Goal: Task Accomplishment & Management: Use online tool/utility

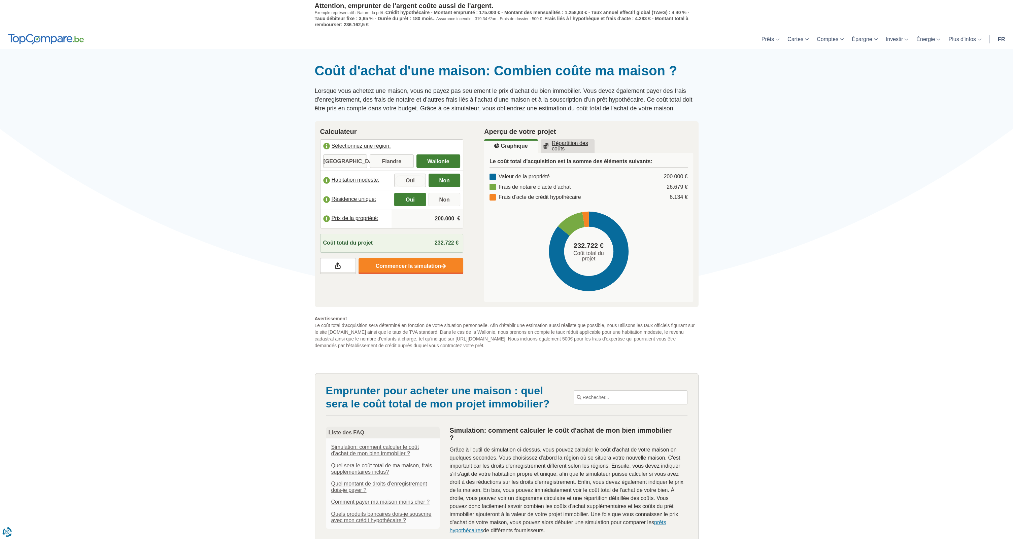
click at [419, 182] on input "Oui" at bounding box center [410, 181] width 32 height 12
radio input "true"
click at [426, 181] on input "Oui" at bounding box center [410, 181] width 32 height 12
click at [439, 180] on input "Non" at bounding box center [445, 181] width 32 height 12
radio input "true"
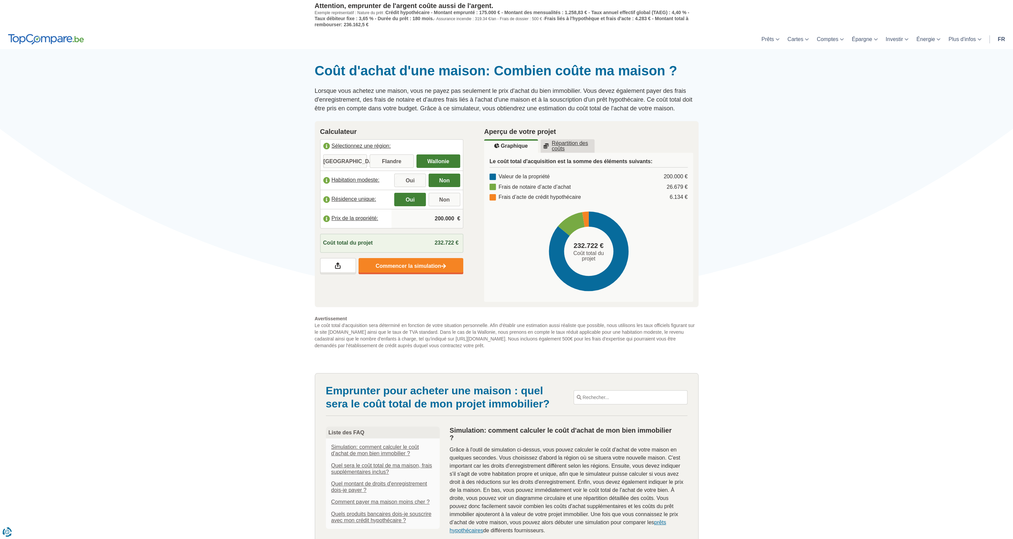
click at [404, 180] on input "Oui" at bounding box center [410, 181] width 32 height 12
radio input "true"
click at [440, 196] on input "Non" at bounding box center [445, 200] width 32 height 12
radio input "true"
click at [416, 196] on input "Oui" at bounding box center [410, 200] width 32 height 12
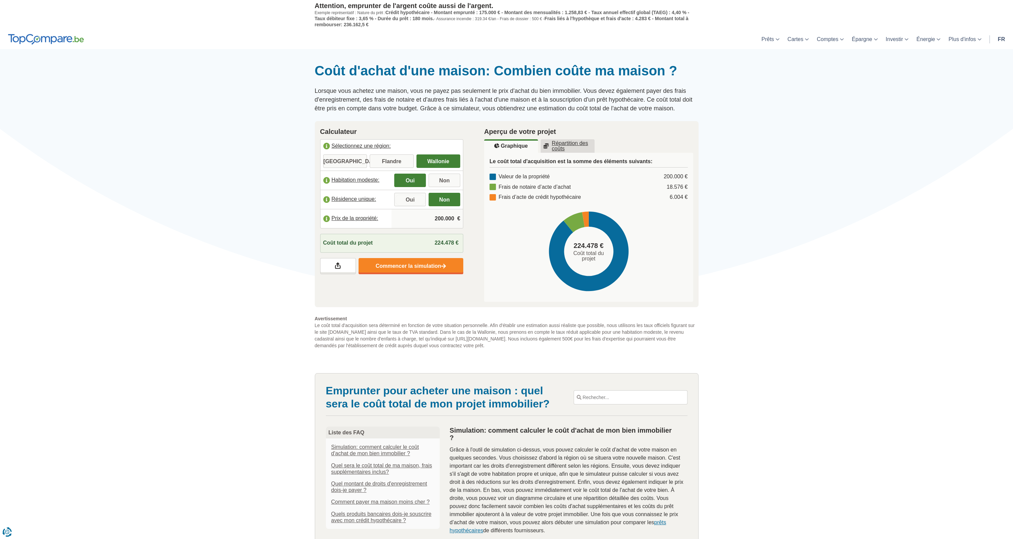
radio input "true"
drag, startPoint x: 425, startPoint y: 221, endPoint x: 476, endPoint y: 220, distance: 50.8
click at [476, 220] on div "Calculateur Sélectionnez une région: [GEOGRAPHIC_DATA] [GEOGRAPHIC_DATA] [GEOGR…" at bounding box center [507, 214] width 394 height 187
type input "165.000"
click at [490, 249] on div "182.830 € Coût total du projet" at bounding box center [589, 251] width 198 height 21
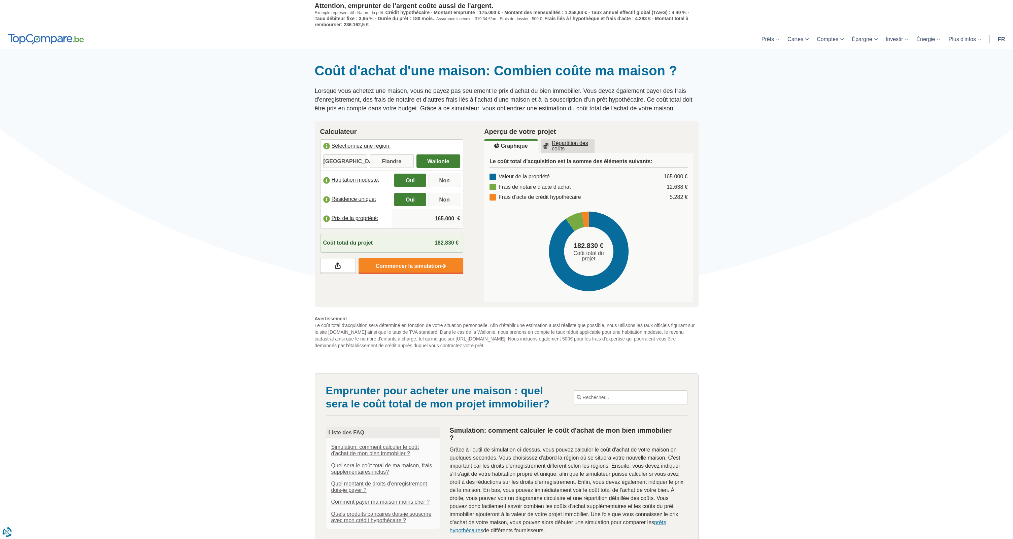
click at [562, 145] on u "Répartition des coûts" at bounding box center [567, 146] width 48 height 11
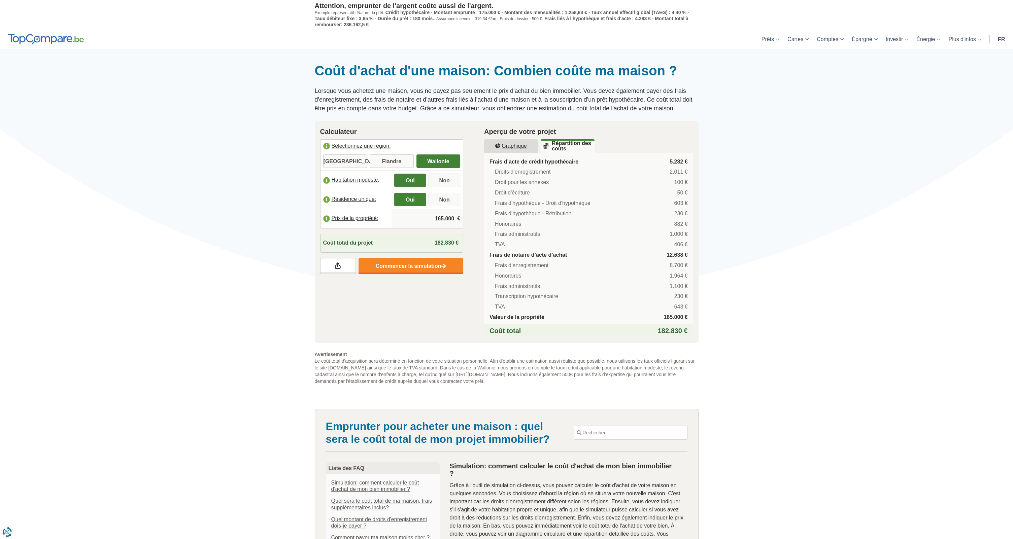
click at [524, 145] on u "Graphique" at bounding box center [511, 145] width 32 height 5
